Goal: Information Seeking & Learning: Learn about a topic

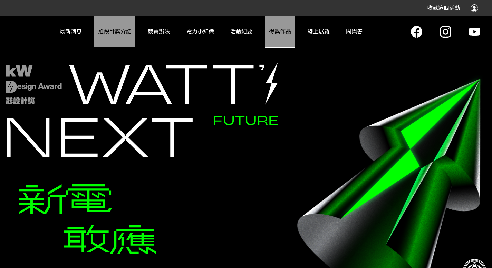
click at [275, 36] on link "得獎作品" at bounding box center [280, 31] width 30 height 31
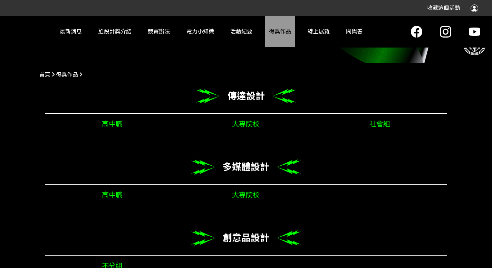
scroll to position [236, 0]
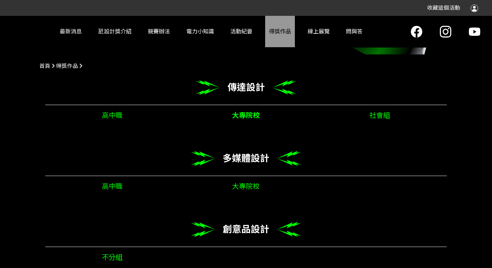
click at [238, 116] on link "大專院校" at bounding box center [245, 115] width 37 height 13
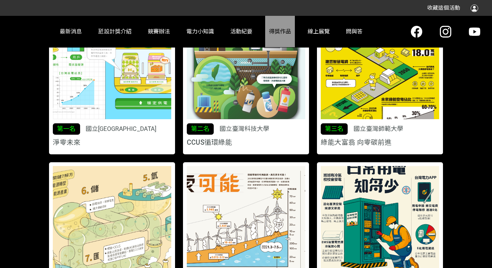
scroll to position [385, 0]
